Goal: Contribute content: Contribute content

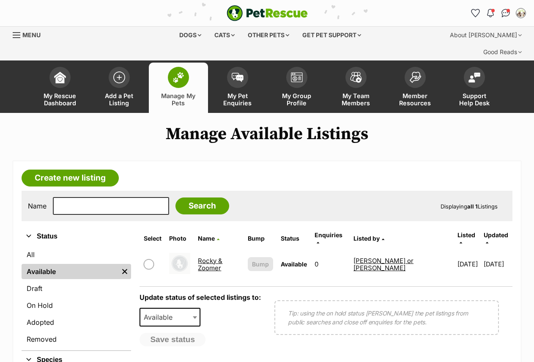
click at [211, 256] on link "Rocky & Zoomer" at bounding box center [210, 263] width 25 height 15
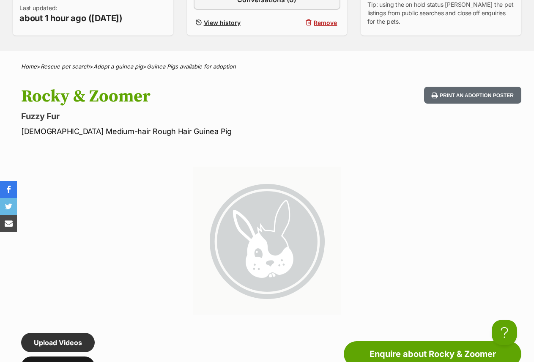
click at [71, 356] on link "Upload Photos" at bounding box center [58, 365] width 74 height 19
